Goal: Task Accomplishment & Management: Complete application form

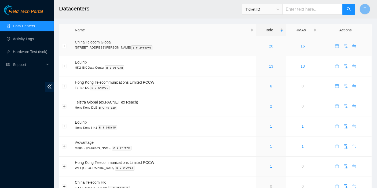
click at [269, 45] on link "20" at bounding box center [271, 46] width 4 height 4
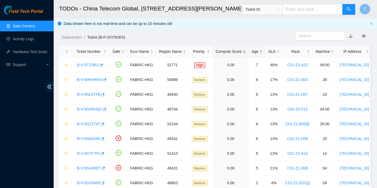
click at [253, 49] on div "Age" at bounding box center [257, 52] width 11 height 6
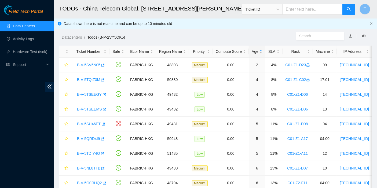
click at [256, 51] on div "Age" at bounding box center [257, 52] width 11 height 6
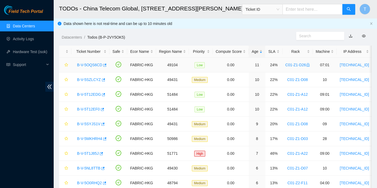
click at [93, 64] on link "B-V-5OQS6CD" at bounding box center [89, 65] width 25 height 4
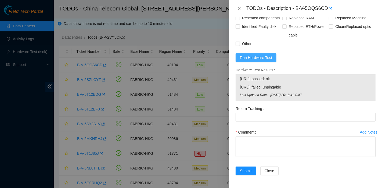
click at [269, 57] on span "Run Hardware Test" at bounding box center [256, 58] width 32 height 6
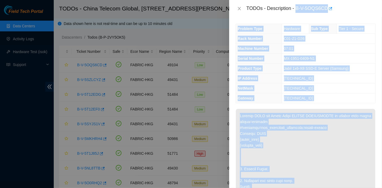
drag, startPoint x: 296, startPoint y: 8, endPoint x: 328, endPoint y: 13, distance: 32.0
click at [328, 13] on body "Field Tech Portal Data Centers Activity Logs Hardware Test (isok) Support TODOs…" at bounding box center [188, 94] width 377 height 188
copy body "B-V-5OQS6CD Problem Type Hardware Sub Type Tier 1 - Secure Rack Number C01-Z1-D…"
click at [284, 97] on span "[TECHNICAL_ID]" at bounding box center [298, 98] width 29 height 4
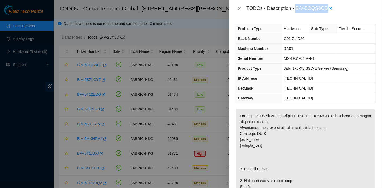
drag, startPoint x: 296, startPoint y: 8, endPoint x: 327, endPoint y: 10, distance: 31.2
click at [327, 10] on div "TODOs - Description - B-V-5OQS6CD" at bounding box center [310, 8] width 129 height 9
copy div "B-V-5OQS6CD"
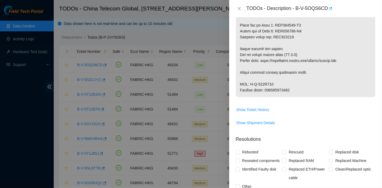
scroll to position [593, 0]
drag, startPoint x: 249, startPoint y: 93, endPoint x: 290, endPoint y: 93, distance: 40.8
copy p "B-W-129M342"
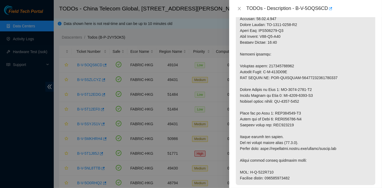
scroll to position [505, 0]
drag, startPoint x: 264, startPoint y: 84, endPoint x: 304, endPoint y: 84, distance: 39.2
copy p "B-W-129M33T"
drag, startPoint x: 336, startPoint y: 120, endPoint x: 331, endPoint y: 131, distance: 12.1
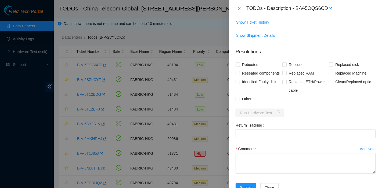
scroll to position [681, 0]
drag, startPoint x: 338, startPoint y: 93, endPoint x: 335, endPoint y: 95, distance: 3.7
click at [338, 77] on span "Replaced Machine" at bounding box center [350, 72] width 35 height 9
click at [332, 74] on input "Replaced Machine" at bounding box center [331, 73] width 4 height 4
checkbox input "true"
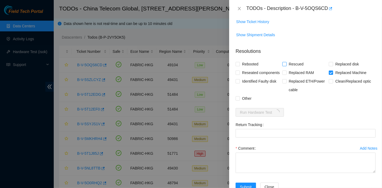
click at [290, 68] on span "Rescued" at bounding box center [295, 64] width 19 height 9
click at [286, 66] on input "Rescued" at bounding box center [284, 64] width 4 height 4
checkbox input "true"
click at [253, 68] on span "Rebooted" at bounding box center [250, 64] width 21 height 9
click at [239, 66] on input "Rebooted" at bounding box center [237, 64] width 4 height 4
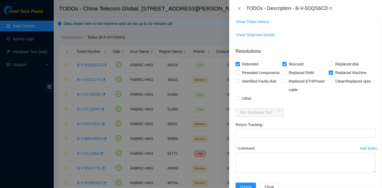
click at [252, 68] on span "Rebooted" at bounding box center [250, 64] width 21 height 9
click at [239, 66] on input "Rebooted" at bounding box center [237, 64] width 4 height 4
checkbox input "false"
click at [254, 77] on span "Reseated components" at bounding box center [261, 72] width 42 height 9
click at [239, 74] on input "Reseated components" at bounding box center [237, 73] width 4 height 4
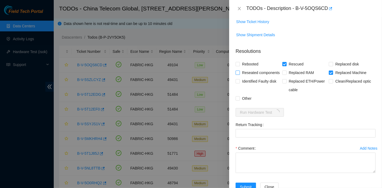
checkbox input "true"
click at [252, 68] on span "Rebooted" at bounding box center [250, 64] width 21 height 9
click at [239, 66] on input "Rebooted" at bounding box center [237, 64] width 4 height 4
checkbox input "true"
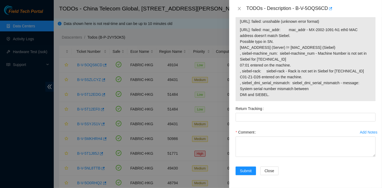
scroll to position [824, 0]
click at [360, 93] on span "[URL]: failed: mac_addr: mac_addr - MX-2002-1091-N1 eth0 MAC address doesn't ma…" at bounding box center [305, 62] width 131 height 71
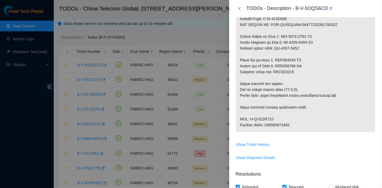
scroll to position [558, 0]
drag, startPoint x: 268, startPoint y: 136, endPoint x: 317, endPoint y: 137, distance: 48.6
copy p "417328419706"
drag, startPoint x: 347, startPoint y: 98, endPoint x: 347, endPoint y: 103, distance: 5.4
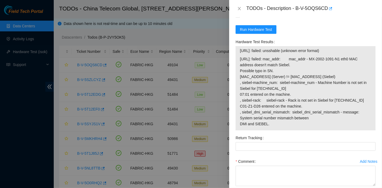
scroll to position [824, 0]
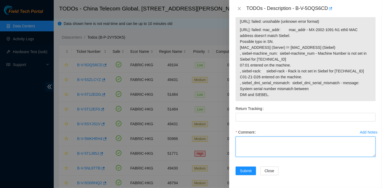
click at [259, 157] on textarea "Comment" at bounding box center [305, 147] width 140 height 20
type textarea "pass ok"
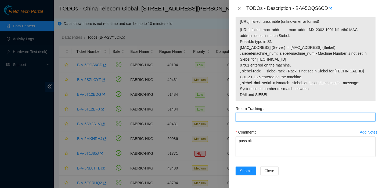
click at [269, 115] on Tracking "Return Tracking" at bounding box center [305, 117] width 140 height 9
paste Tracking "417328419706"
type Tracking "417328419706"
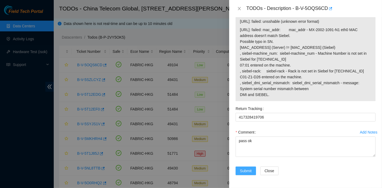
click at [238, 168] on button "Submit" at bounding box center [245, 171] width 20 height 9
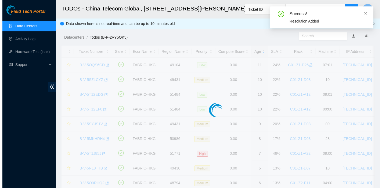
scroll to position [145, 0]
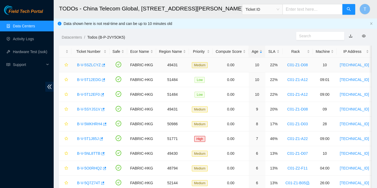
click at [90, 63] on link "B-V-5SZLCYZ" at bounding box center [89, 65] width 24 height 4
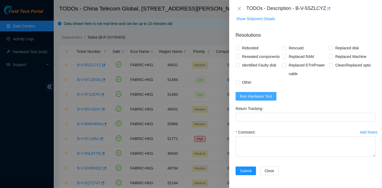
scroll to position [161, 0]
click at [258, 89] on form "Resolutions Rebooted Rescued Replaced disk Reseated components Replaced RAM Rep…" at bounding box center [305, 104] width 140 height 154
click at [260, 96] on span "Run Hardware Test" at bounding box center [256, 96] width 32 height 6
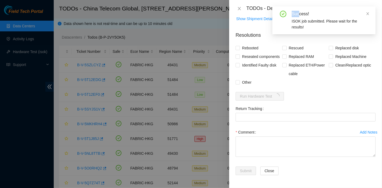
drag, startPoint x: 296, startPoint y: 8, endPoint x: 298, endPoint y: 8, distance: 2.7
click at [298, 8] on div "Success! ISOK job submitted. Please wait for the results!" at bounding box center [323, 20] width 103 height 28
click at [367, 14] on icon "close" at bounding box center [368, 14] width 4 height 4
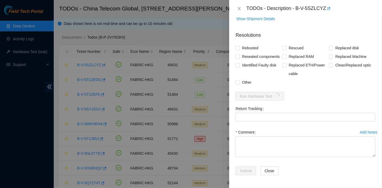
click at [293, 6] on div "TODOs - Description - B-V-5SZLCYZ" at bounding box center [310, 8] width 129 height 9
drag, startPoint x: 296, startPoint y: 9, endPoint x: 324, endPoint y: 17, distance: 29.1
click at [324, 17] on div "TODOs - Description - B-V-5SZLCYZ Problem Type Hardware Sub Type NIC Rack Numbe…" at bounding box center [305, 94] width 153 height 188
copy div "B-V-5SZLCYZ Problem Type Hardware Sub Type NIC Rack Number C01-Z1-D08 Machine N…"
drag, startPoint x: 312, startPoint y: 19, endPoint x: 300, endPoint y: 19, distance: 12.4
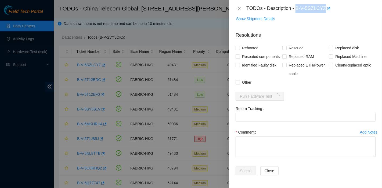
click at [312, 27] on p "Resolutions" at bounding box center [305, 33] width 140 height 12
click at [251, 52] on span "Reseated components" at bounding box center [261, 56] width 42 height 9
click at [239, 55] on input "Reseated components" at bounding box center [237, 57] width 4 height 4
checkbox input "true"
click at [250, 44] on span "Rebooted" at bounding box center [250, 48] width 21 height 9
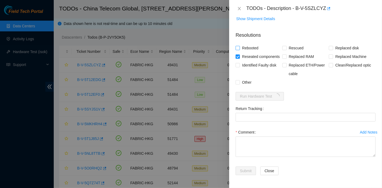
click at [239, 46] on input "Rebooted" at bounding box center [237, 48] width 4 height 4
checkbox input "true"
click at [282, 46] on input "Rescued" at bounding box center [284, 48] width 4 height 4
checkbox input "true"
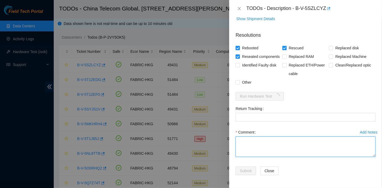
click at [273, 143] on textarea "Comment" at bounding box center [305, 147] width 140 height 20
type textarea "pass ok"
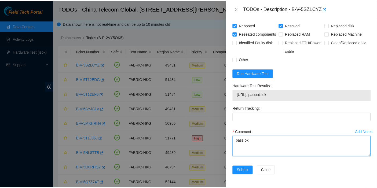
scroll to position [184, 0]
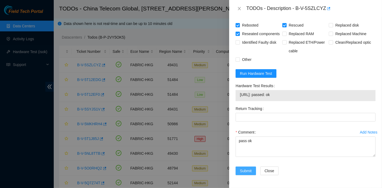
click at [250, 169] on span "Submit" at bounding box center [246, 171] width 12 height 6
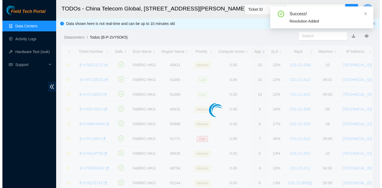
scroll to position [145, 0]
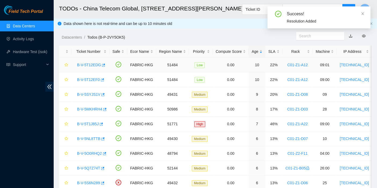
click at [85, 63] on link "B-V-5T12EDG" at bounding box center [89, 65] width 24 height 4
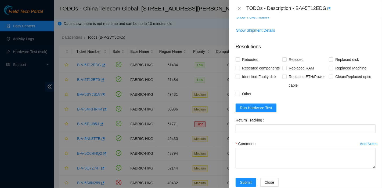
scroll to position [167, 0]
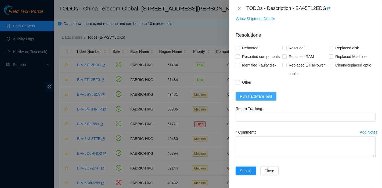
click at [253, 99] on span "Run Hardware Test" at bounding box center [256, 96] width 32 height 6
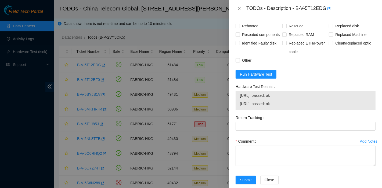
scroll to position [198, 0]
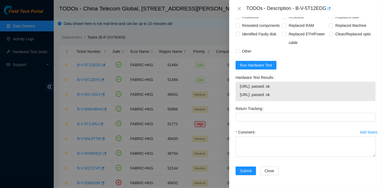
drag, startPoint x: 327, startPoint y: 47, endPoint x: 315, endPoint y: 3, distance: 45.4
click at [329, 47] on div "Clean/Replaced optic" at bounding box center [352, 38] width 47 height 17
drag, startPoint x: 294, startPoint y: 8, endPoint x: 325, endPoint y: 13, distance: 31.3
click at [325, 13] on div "TODOs - Description - B-V-5T12EDG" at bounding box center [305, 8] width 153 height 17
copy div "B-V-5T12EDG"
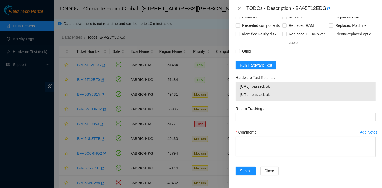
click at [334, 71] on form "Resolutions Rebooted Rescued Replaced disk Reseated components Replaced RAM Rep…" at bounding box center [305, 89] width 140 height 186
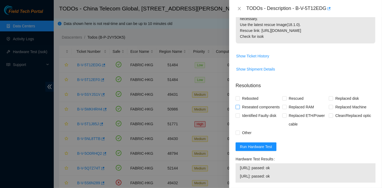
click at [242, 106] on span "Reseated components" at bounding box center [261, 107] width 42 height 9
click at [239, 106] on input "Reseated components" at bounding box center [237, 107] width 4 height 4
checkbox input "true"
click at [244, 100] on span "Rebooted" at bounding box center [250, 99] width 21 height 9
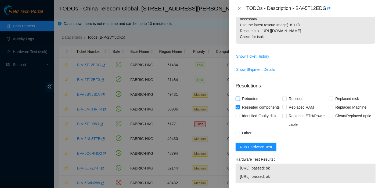
click at [239, 100] on input "Rebooted" at bounding box center [237, 99] width 4 height 4
checkbox input "true"
click at [282, 101] on label "Rescued" at bounding box center [293, 99] width 23 height 9
click at [282, 100] on input "Rescued" at bounding box center [284, 99] width 4 height 4
checkbox input "true"
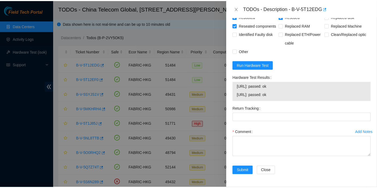
scroll to position [198, 0]
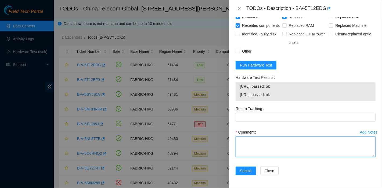
click at [258, 142] on textarea "Comment" at bounding box center [305, 147] width 140 height 20
type textarea "pass ok"
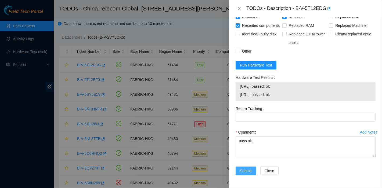
click at [247, 172] on span "Submit" at bounding box center [246, 171] width 12 height 6
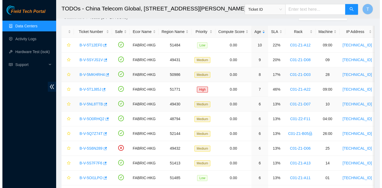
scroll to position [0, 0]
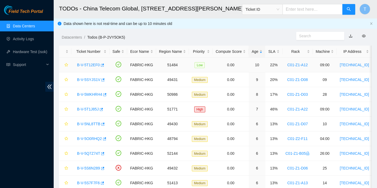
click at [89, 63] on link "B-V-5T12EF0" at bounding box center [88, 65] width 23 height 4
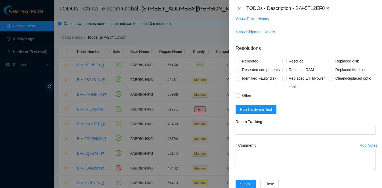
scroll to position [167, 0]
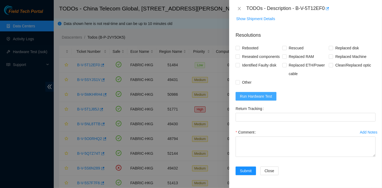
click at [266, 95] on span "Run Hardware Test" at bounding box center [256, 96] width 32 height 6
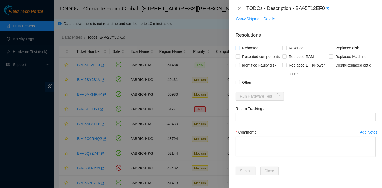
click at [244, 44] on span "Rebooted" at bounding box center [250, 48] width 21 height 9
click at [239, 46] on input "Rebooted" at bounding box center [237, 48] width 4 height 4
checkbox input "true"
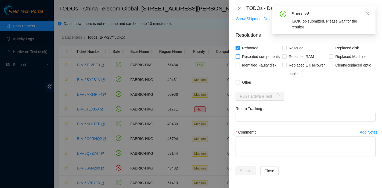
click at [245, 52] on span "Reseated components" at bounding box center [261, 56] width 42 height 9
click at [239, 55] on input "Reseated components" at bounding box center [237, 57] width 4 height 4
checkbox input "true"
click at [296, 44] on span "Rescued" at bounding box center [295, 48] width 19 height 9
click at [286, 46] on input "Rescued" at bounding box center [284, 48] width 4 height 4
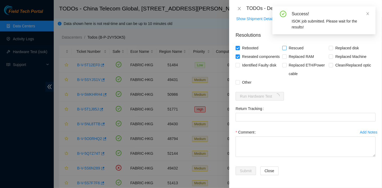
checkbox input "true"
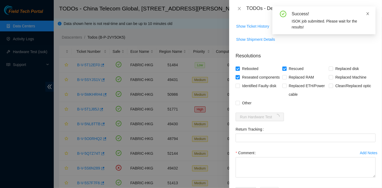
click at [368, 13] on icon "close" at bounding box center [367, 13] width 3 height 3
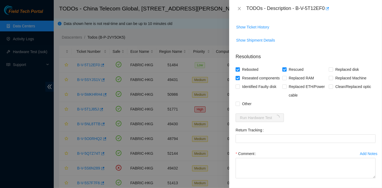
scroll to position [138, 0]
drag, startPoint x: 297, startPoint y: 10, endPoint x: 323, endPoint y: 16, distance: 27.2
click at [323, 16] on div "TODOs - Description - B-V-5T12EF0" at bounding box center [305, 8] width 153 height 17
copy div "B-V-5T12EF0"
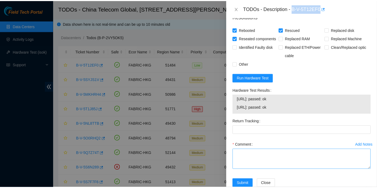
scroll to position [198, 0]
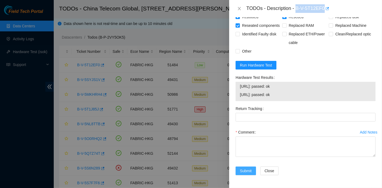
click at [241, 170] on span "Submit" at bounding box center [246, 171] width 12 height 6
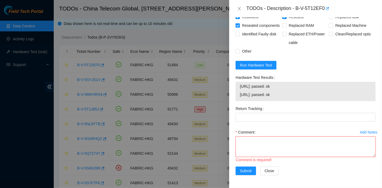
click at [248, 156] on textarea "Comment" at bounding box center [305, 147] width 140 height 20
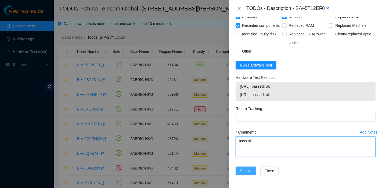
type textarea "pass ok"
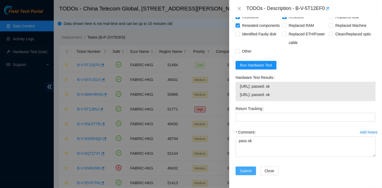
click at [249, 171] on span "Submit" at bounding box center [246, 171] width 12 height 6
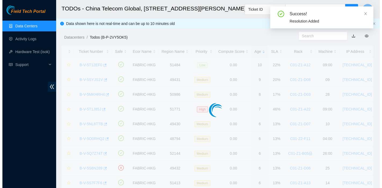
scroll to position [146, 0]
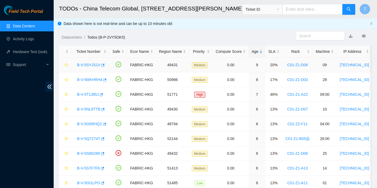
click at [90, 64] on link "B-V-5SYJS1V" at bounding box center [88, 65] width 23 height 4
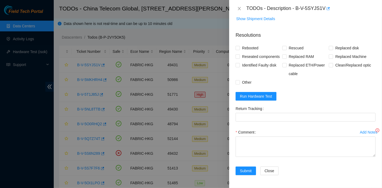
scroll to position [151, 0]
click at [253, 99] on span "Run Hardware Test" at bounding box center [256, 96] width 32 height 6
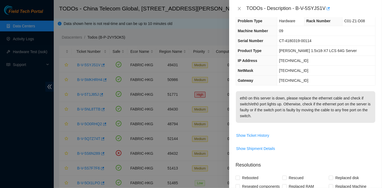
scroll to position [0, 0]
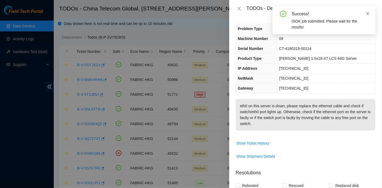
click at [367, 12] on span at bounding box center [368, 14] width 4 height 4
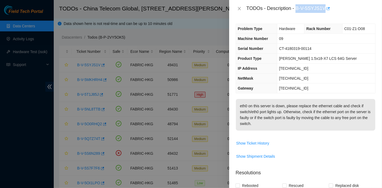
drag, startPoint x: 296, startPoint y: 7, endPoint x: 323, endPoint y: 13, distance: 27.4
click at [323, 13] on div "TODOs - Description - B-V-5SYJS1V" at bounding box center [305, 8] width 153 height 17
copy div "B-V-5SYJS1V"
click at [347, 128] on p "eth0 on this server is down, please replace the ethernet cable and check if swi…" at bounding box center [305, 115] width 139 height 32
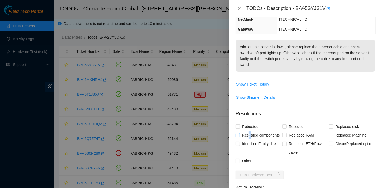
scroll to position [59, 0]
click at [249, 139] on span "Reseated components" at bounding box center [261, 135] width 42 height 9
click at [251, 131] on span "Rebooted" at bounding box center [250, 126] width 21 height 9
click at [239, 128] on input "Rebooted" at bounding box center [237, 126] width 4 height 4
click at [255, 131] on span "Rebooted" at bounding box center [250, 126] width 21 height 9
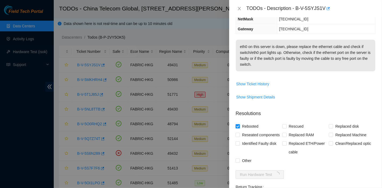
click at [239, 128] on input "Rebooted" at bounding box center [237, 126] width 4 height 4
checkbox input "false"
click at [284, 128] on input "Rescued" at bounding box center [284, 126] width 4 height 4
checkbox input "true"
click at [257, 138] on span "Reseated components" at bounding box center [261, 135] width 42 height 9
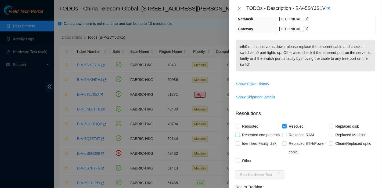
click at [239, 137] on input "Reseated components" at bounding box center [237, 135] width 4 height 4
checkbox input "true"
click at [243, 131] on span "Rebooted" at bounding box center [250, 126] width 21 height 9
click at [239, 128] on input "Rebooted" at bounding box center [237, 126] width 4 height 4
checkbox input "true"
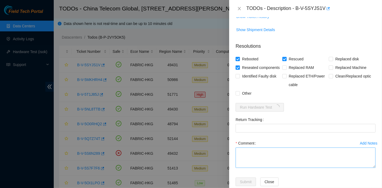
scroll to position [151, 0]
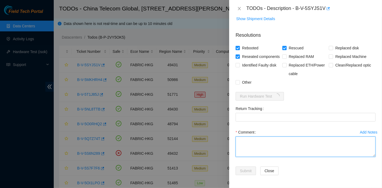
click at [280, 151] on textarea "Comment" at bounding box center [305, 147] width 140 height 20
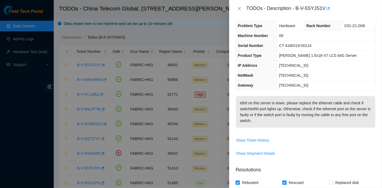
scroll to position [0, 0]
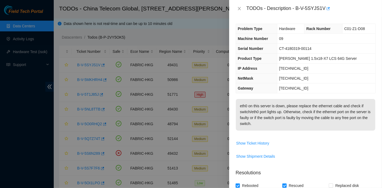
type textarea "pass ok"
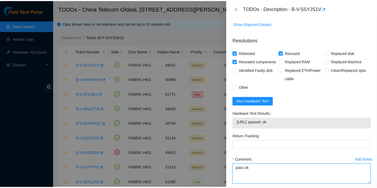
scroll to position [174, 0]
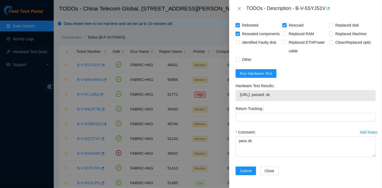
click at [248, 165] on div "Add Notes Comment pass ok" at bounding box center [305, 147] width 144 height 39
click at [248, 168] on button "Submit" at bounding box center [245, 171] width 20 height 9
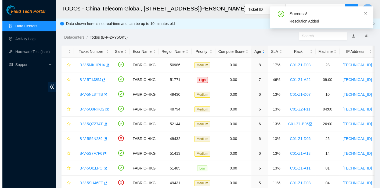
scroll to position [145, 0]
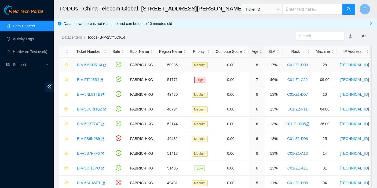
click at [83, 65] on link "B-V-5MKHRH4" at bounding box center [89, 65] width 25 height 4
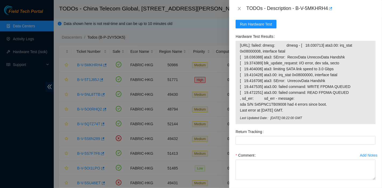
scroll to position [480, 0]
click at [261, 27] on span "Run Hardware Test" at bounding box center [256, 24] width 32 height 6
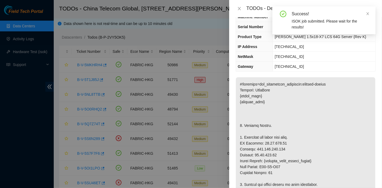
scroll to position [0, 0]
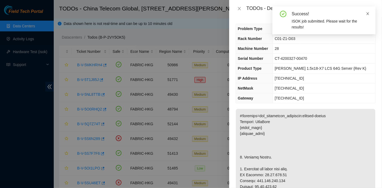
click at [368, 14] on icon "close" at bounding box center [367, 13] width 3 height 3
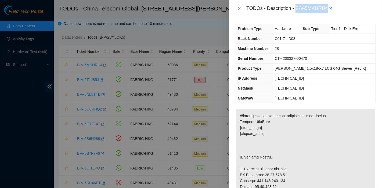
drag, startPoint x: 296, startPoint y: 7, endPoint x: 328, endPoint y: 14, distance: 32.9
click at [328, 14] on div "TODOs - Description - B-V-5MKHRH4" at bounding box center [305, 8] width 153 height 17
copy div "B-V-5MKHRH4"
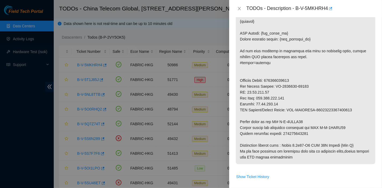
scroll to position [237, 0]
drag, startPoint x: 280, startPoint y: 120, endPoint x: 309, endPoint y: 120, distance: 29.0
click at [309, 120] on p at bounding box center [305, 18] width 139 height 292
click at [313, 128] on p at bounding box center [305, 18] width 139 height 292
drag, startPoint x: 320, startPoint y: 126, endPoint x: 355, endPoint y: 127, distance: 35.4
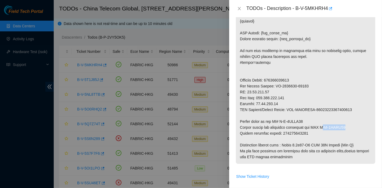
click at [355, 127] on p at bounding box center [305, 18] width 139 height 292
click at [327, 133] on p at bounding box center [305, 18] width 139 height 292
drag, startPoint x: 318, startPoint y: 126, endPoint x: 346, endPoint y: 126, distance: 27.7
click at [346, 126] on p at bounding box center [305, 18] width 139 height 292
drag, startPoint x: 304, startPoint y: 132, endPoint x: 285, endPoint y: 125, distance: 20.0
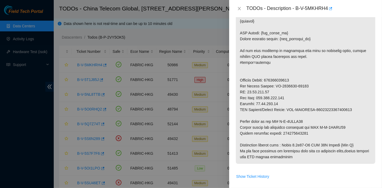
click at [304, 131] on p at bounding box center [305, 18] width 139 height 292
drag, startPoint x: 280, startPoint y: 132, endPoint x: 324, endPoint y: 132, distance: 44.6
click at [324, 132] on p at bounding box center [305, 18] width 139 height 292
click at [298, 97] on p at bounding box center [305, 18] width 139 height 292
click at [21, 148] on div at bounding box center [191, 94] width 382 height 188
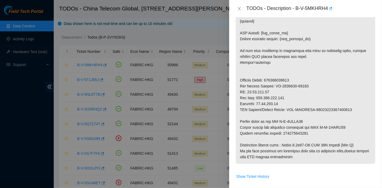
click at [305, 127] on p at bounding box center [305, 18] width 139 height 292
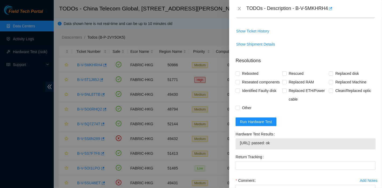
scroll to position [382, 0]
click at [342, 79] on span "Replaced Machine" at bounding box center [350, 82] width 35 height 9
click at [332, 80] on input "Replaced Machine" at bounding box center [331, 82] width 4 height 4
checkbox input "true"
click at [299, 73] on span "Rescued" at bounding box center [295, 73] width 19 height 9
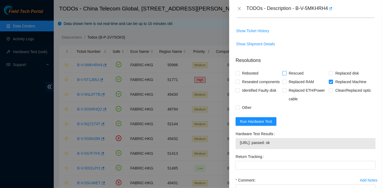
click at [286, 73] on input "Rescued" at bounding box center [284, 73] width 4 height 4
checkbox input "true"
click at [246, 72] on span "Rebooted" at bounding box center [250, 73] width 21 height 9
click at [239, 72] on input "Rebooted" at bounding box center [237, 73] width 4 height 4
checkbox input "true"
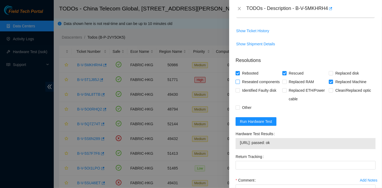
click at [249, 84] on span "Reseated components" at bounding box center [261, 82] width 42 height 9
click at [239, 84] on input "Reseated components" at bounding box center [237, 82] width 4 height 4
checkbox input "true"
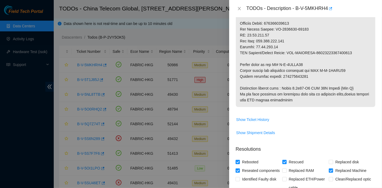
scroll to position [293, 0]
drag, startPoint x: 282, startPoint y: 76, endPoint x: 324, endPoint y: 76, distance: 42.7
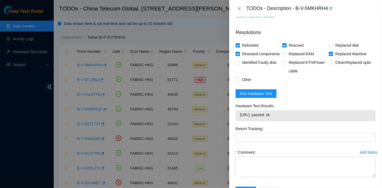
scroll to position [411, 0]
click at [264, 133] on label "Return Tracking" at bounding box center [250, 128] width 30 height 9
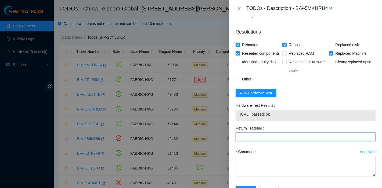
click at [264, 140] on Tracking "Return Tracking" at bounding box center [305, 137] width 140 height 9
click at [263, 141] on Tracking "Return Tracking" at bounding box center [305, 137] width 140 height 9
paste Tracking "417328420526"
type Tracking "417328420526"
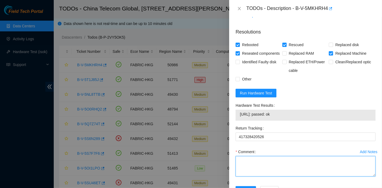
click at [256, 170] on textarea "Comment" at bounding box center [305, 166] width 140 height 20
type textarea "o"
type textarea "pa"
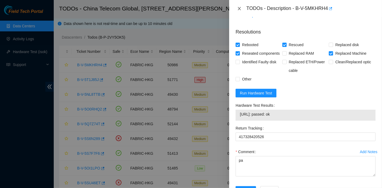
click at [239, 10] on icon "close" at bounding box center [239, 8] width 4 height 4
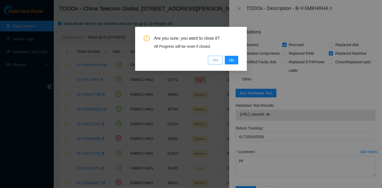
click at [219, 61] on button "Yes" at bounding box center [215, 60] width 15 height 9
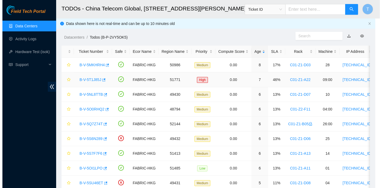
scroll to position [135, 0]
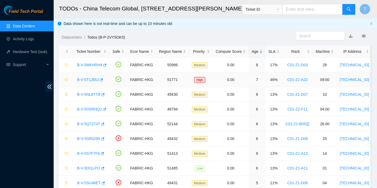
click at [84, 80] on link "B-V-5T1J85J" at bounding box center [88, 80] width 22 height 4
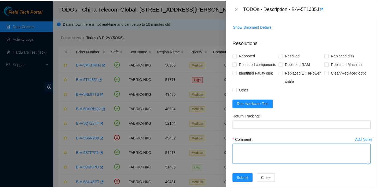
scroll to position [202, 0]
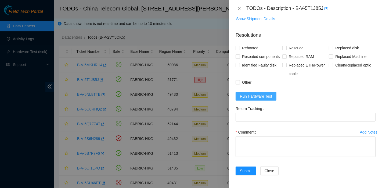
click at [251, 99] on span "Run Hardware Test" at bounding box center [256, 96] width 32 height 6
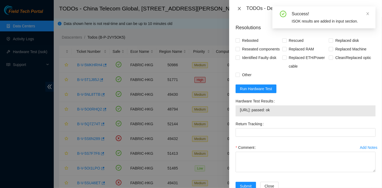
click at [238, 6] on icon "close" at bounding box center [239, 8] width 4 height 4
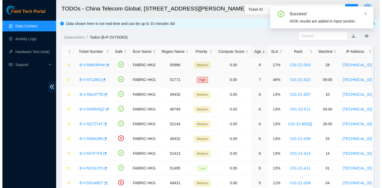
scroll to position [139, 0]
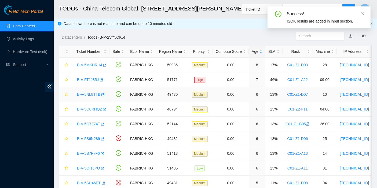
drag, startPoint x: 84, startPoint y: 92, endPoint x: 85, endPoint y: 94, distance: 2.9
click at [84, 92] on link "B-V-5NL8TTB" at bounding box center [88, 94] width 23 height 4
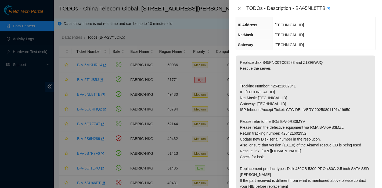
scroll to position [53, 0]
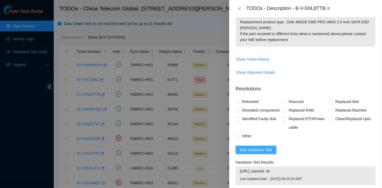
click at [263, 153] on span "Run Hardware Test" at bounding box center [256, 150] width 32 height 6
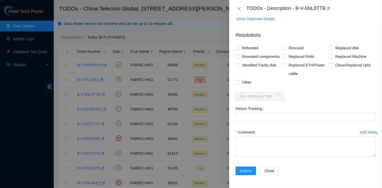
scroll to position [262, 0]
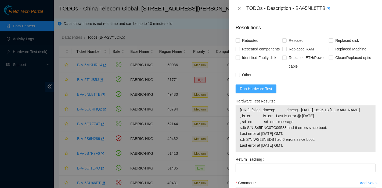
click at [265, 92] on span "Run Hardware Test" at bounding box center [256, 89] width 32 height 6
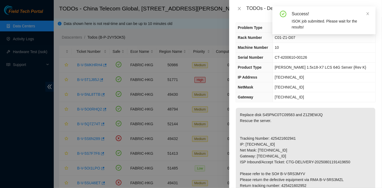
scroll to position [0, 0]
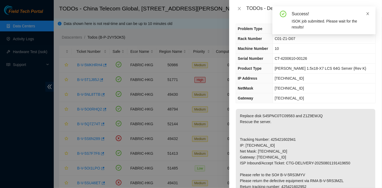
click at [367, 13] on icon "close" at bounding box center [368, 14] width 4 height 4
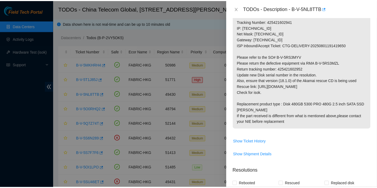
scroll to position [117, 0]
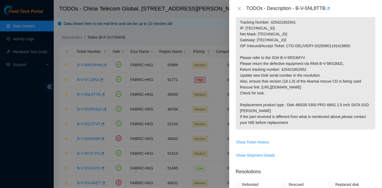
click at [362, 84] on p "Replace disk S45PNC0TC09583 and Z1Z9EWJQ Rescue the server. Tracking Number: 42…" at bounding box center [305, 61] width 139 height 138
click at [242, 7] on button "Close" at bounding box center [239, 8] width 8 height 5
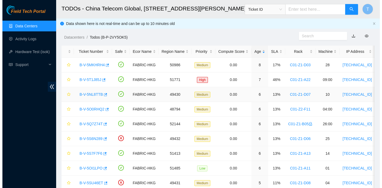
scroll to position [0, 0]
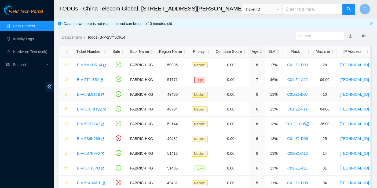
click at [86, 95] on link "B-V-5NL8TTB" at bounding box center [88, 94] width 23 height 4
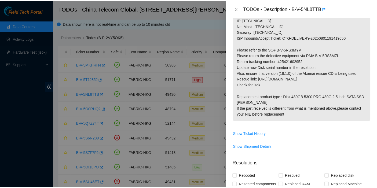
scroll to position [117, 0]
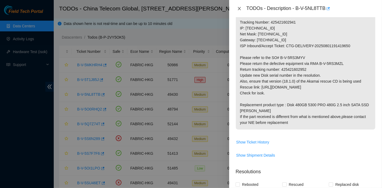
click at [241, 6] on icon "close" at bounding box center [239, 8] width 4 height 4
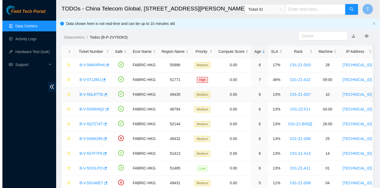
scroll to position [125, 0]
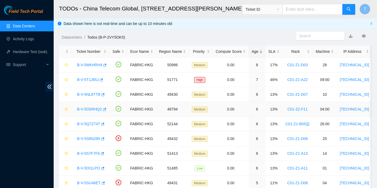
click at [90, 108] on link "B-V-5O0RHQ2" at bounding box center [89, 109] width 25 height 4
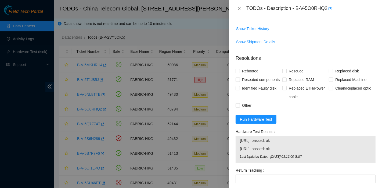
scroll to position [475, 0]
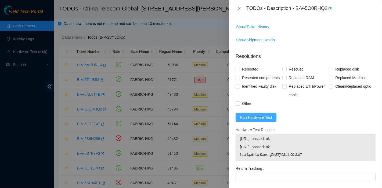
click at [263, 121] on span "Run Hardware Test" at bounding box center [256, 118] width 32 height 6
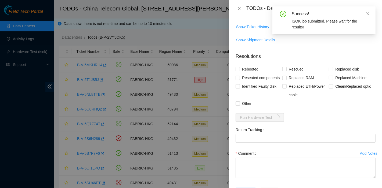
click at [11, 168] on div at bounding box center [191, 94] width 382 height 188
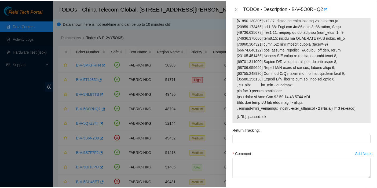
scroll to position [688, 0]
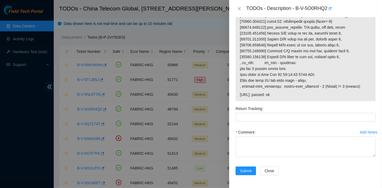
click at [241, 5] on div "TODOs - Description - B-V-5O0RHQ2" at bounding box center [305, 8] width 140 height 9
click at [240, 7] on icon "close" at bounding box center [239, 8] width 4 height 4
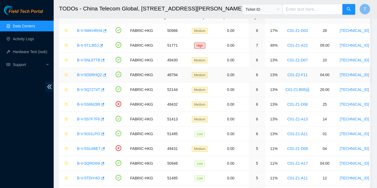
scroll to position [0, 0]
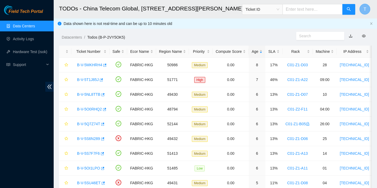
click at [367, 7] on button "T" at bounding box center [365, 9] width 11 height 11
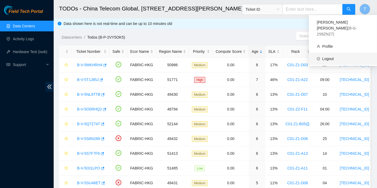
click at [329, 57] on link "Logout" at bounding box center [328, 59] width 12 height 4
